Goal: Task Accomplishment & Management: Manage account settings

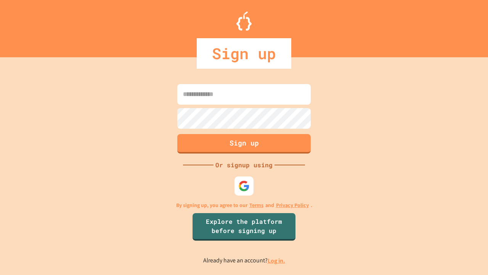
click at [277, 260] on link "Log in." at bounding box center [277, 260] width 18 height 8
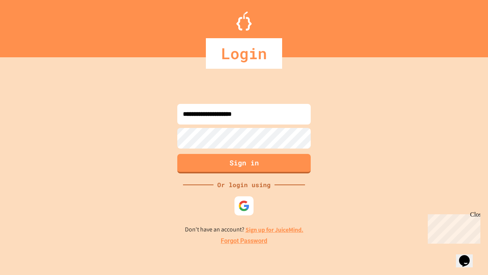
type input "**********"
